Goal: Information Seeking & Learning: Check status

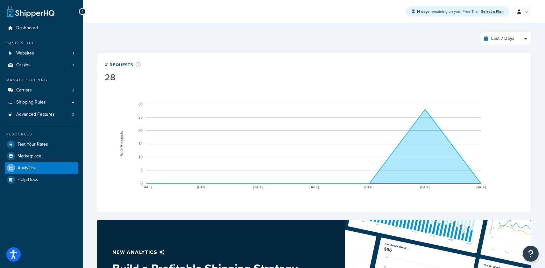
select select "last_7_days"
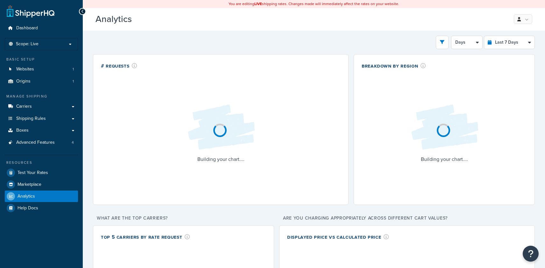
select select "last_7_days"
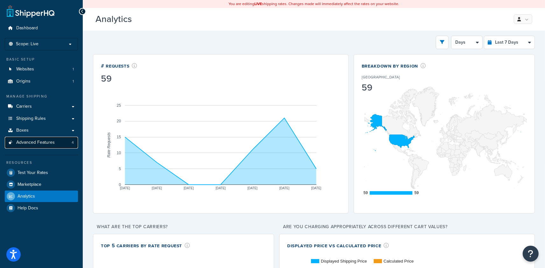
click at [65, 144] on link "Advanced Features 4" at bounding box center [41, 143] width 73 height 12
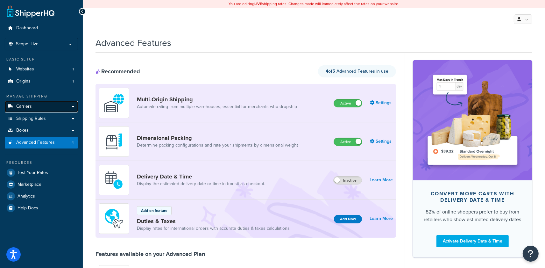
click at [29, 109] on link "Carriers" at bounding box center [41, 107] width 73 height 12
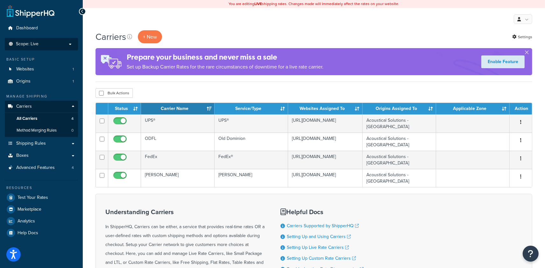
click at [42, 44] on p "Scope: Live" at bounding box center [41, 43] width 67 height 5
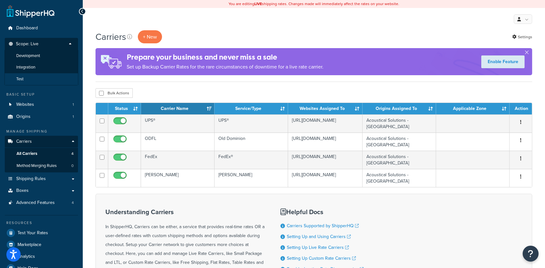
click at [40, 76] on li "Test" at bounding box center [41, 79] width 74 height 12
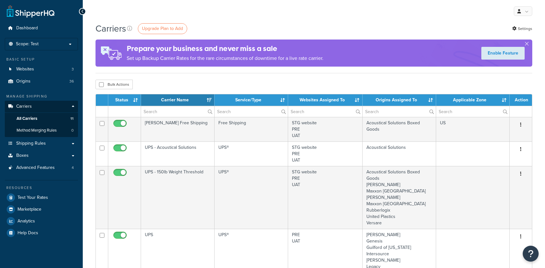
select select "15"
click at [34, 118] on span "All Carriers" at bounding box center [27, 118] width 21 height 5
click at [35, 118] on span "All Carriers" at bounding box center [27, 118] width 21 height 5
select select "15"
click at [29, 218] on span "Analytics" at bounding box center [27, 220] width 18 height 5
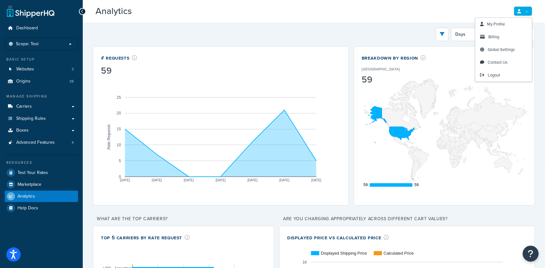
click at [528, 14] on link at bounding box center [523, 11] width 18 height 10
drag, startPoint x: 457, startPoint y: 11, endPoint x: 494, endPoint y: 25, distance: 39.9
click at [458, 11] on h3 "Analytics Beta" at bounding box center [300, 11] width 408 height 10
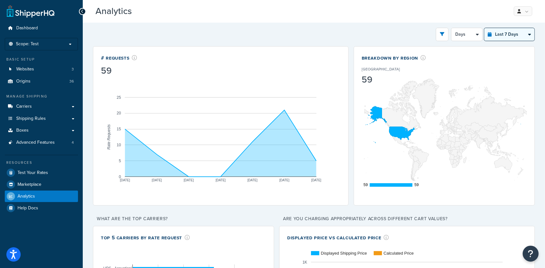
click at [509, 33] on select "Last 24 Hours Last 7 Days Last 30 Days Last 3 Months Last 6 Months Last 12 Mont…" at bounding box center [509, 34] width 50 height 13
select select "last_3_months"
click at [484, 28] on select "Last 24 Hours Last 7 Days Last 30 Days Last 3 Months Last 6 Months Last 12 Mont…" at bounding box center [509, 34] width 50 height 13
select select "1w"
